Goal: Find specific page/section: Find specific page/section

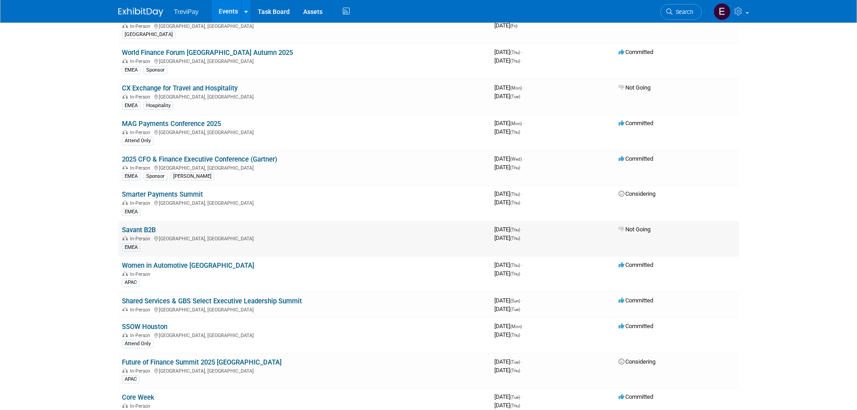
scroll to position [90, 0]
click at [157, 327] on link "SSOW Houston" at bounding box center [144, 326] width 45 height 8
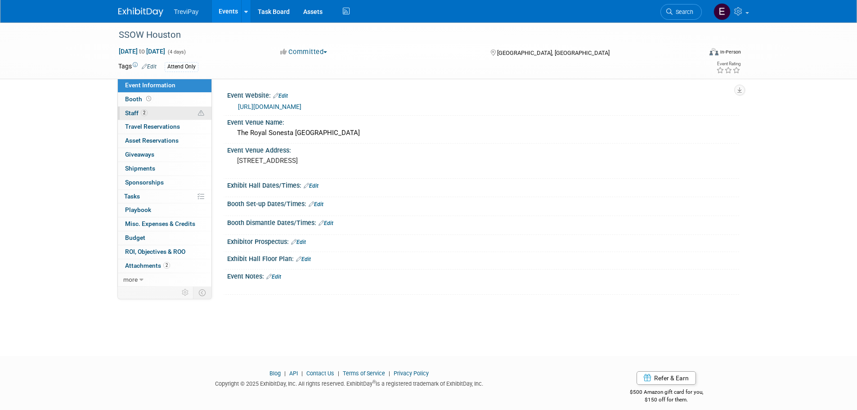
click at [163, 116] on link "2 Staff 2" at bounding box center [165, 113] width 94 height 13
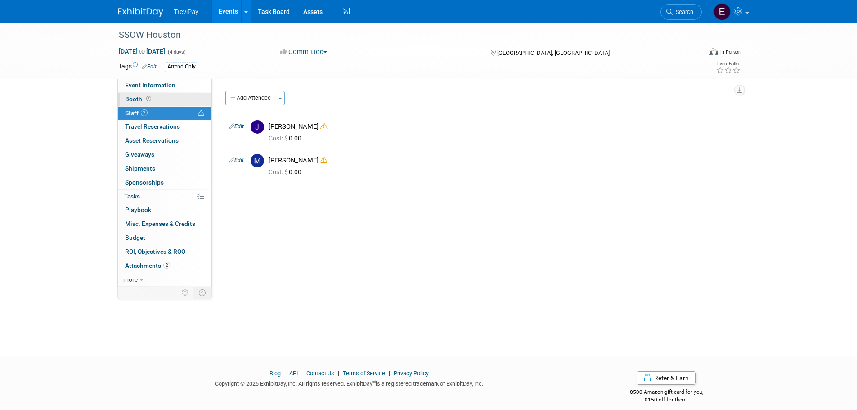
click at [180, 99] on link "Booth" at bounding box center [165, 99] width 94 height 13
